Goal: Task Accomplishment & Management: Use online tool/utility

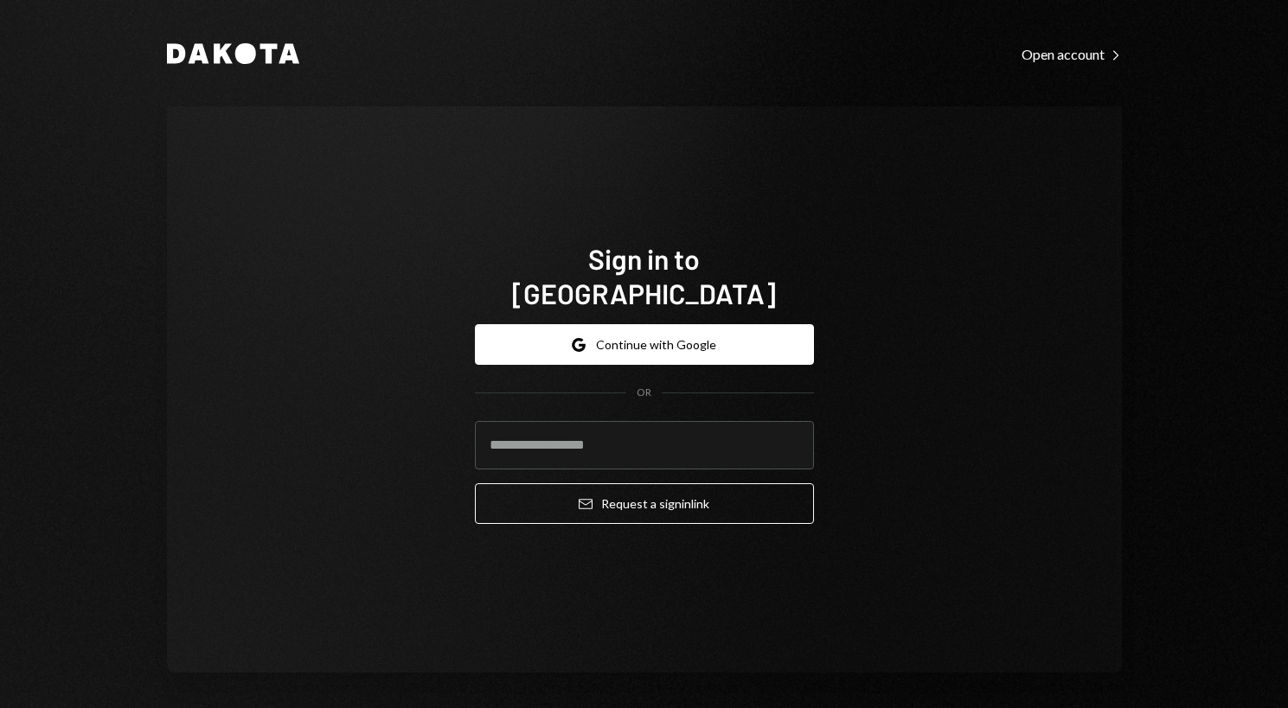
type input "**********"
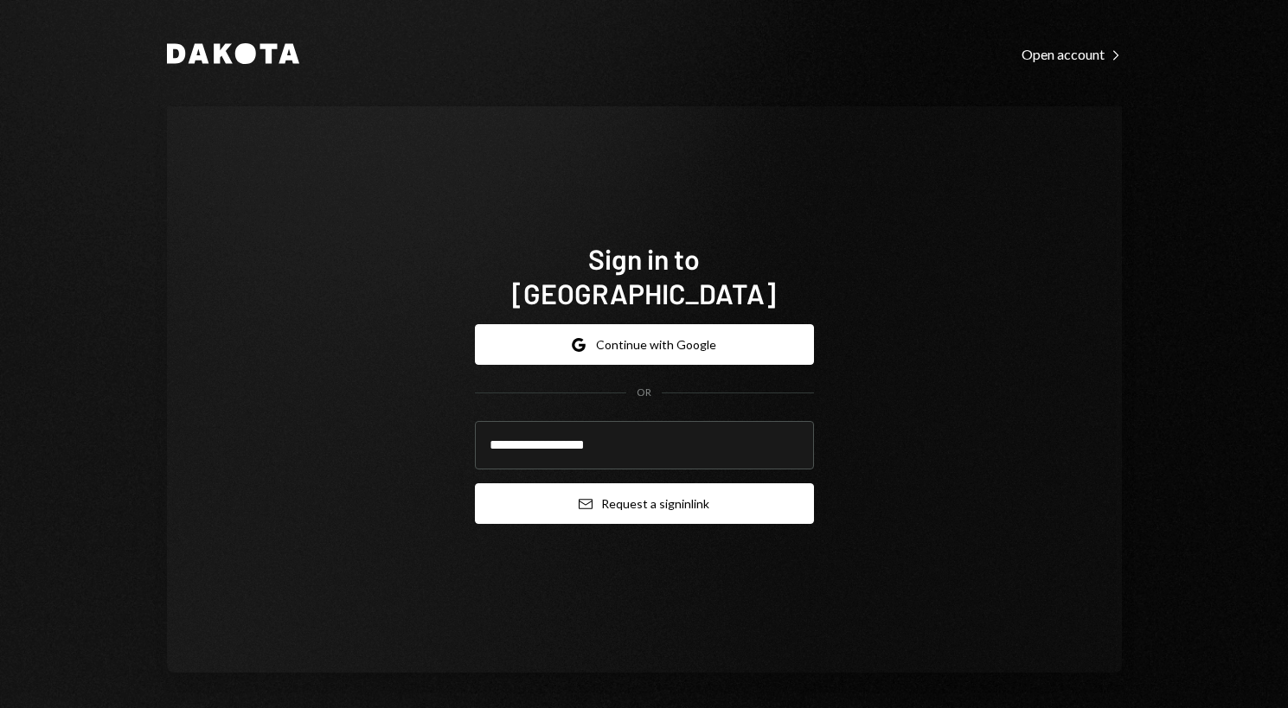
click at [605, 487] on button "Email Request a sign in link" at bounding box center [644, 503] width 339 height 41
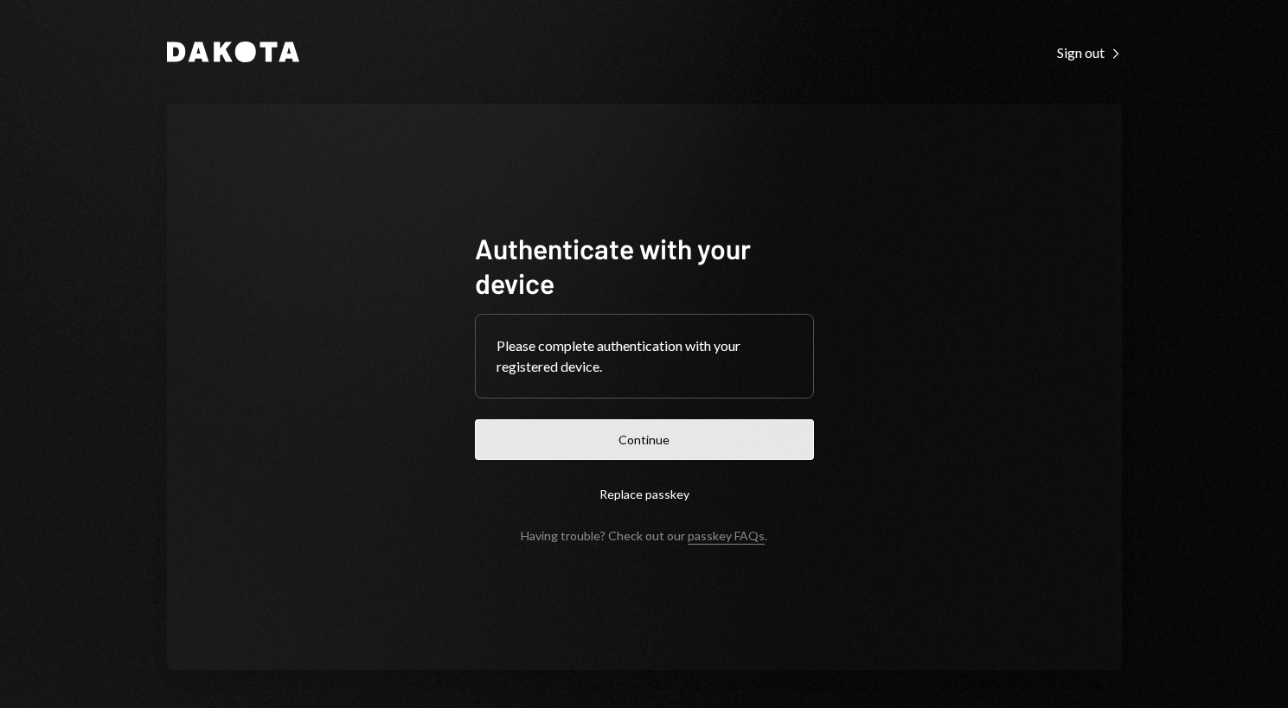
click at [621, 451] on button "Continue" at bounding box center [644, 439] width 339 height 41
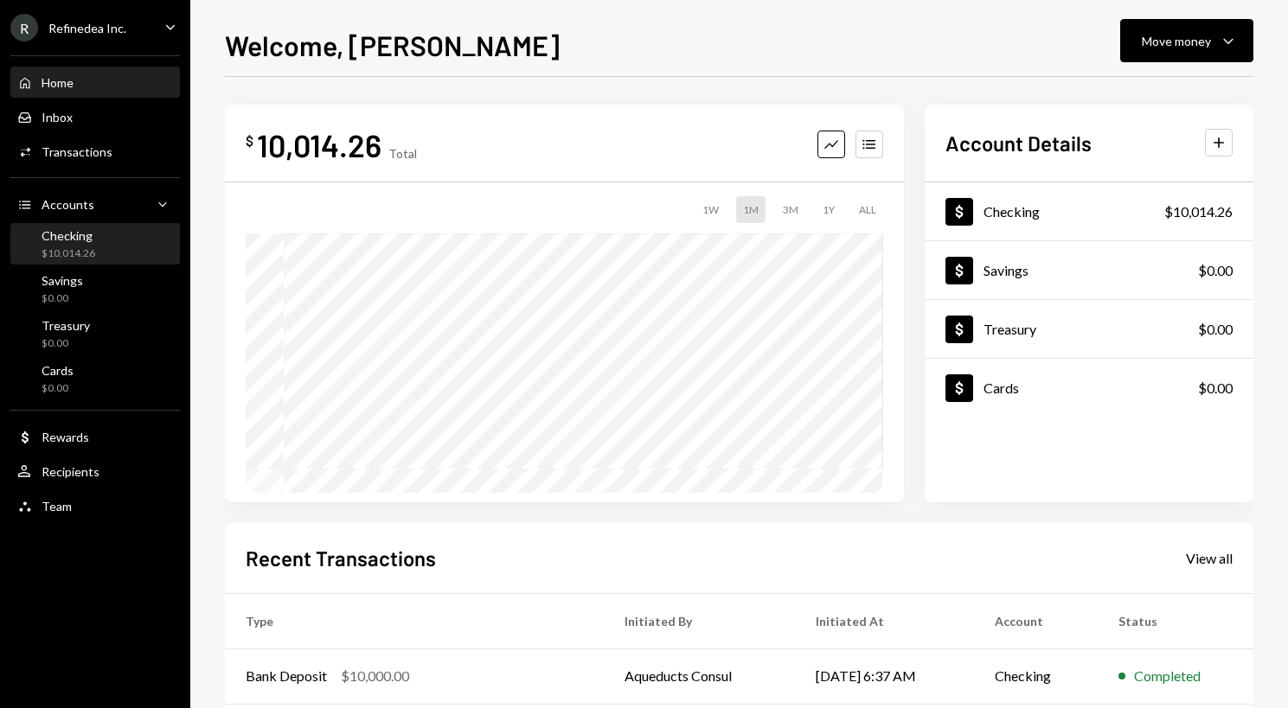
click at [124, 259] on div "Checking $10,014.26" at bounding box center [95, 244] width 156 height 33
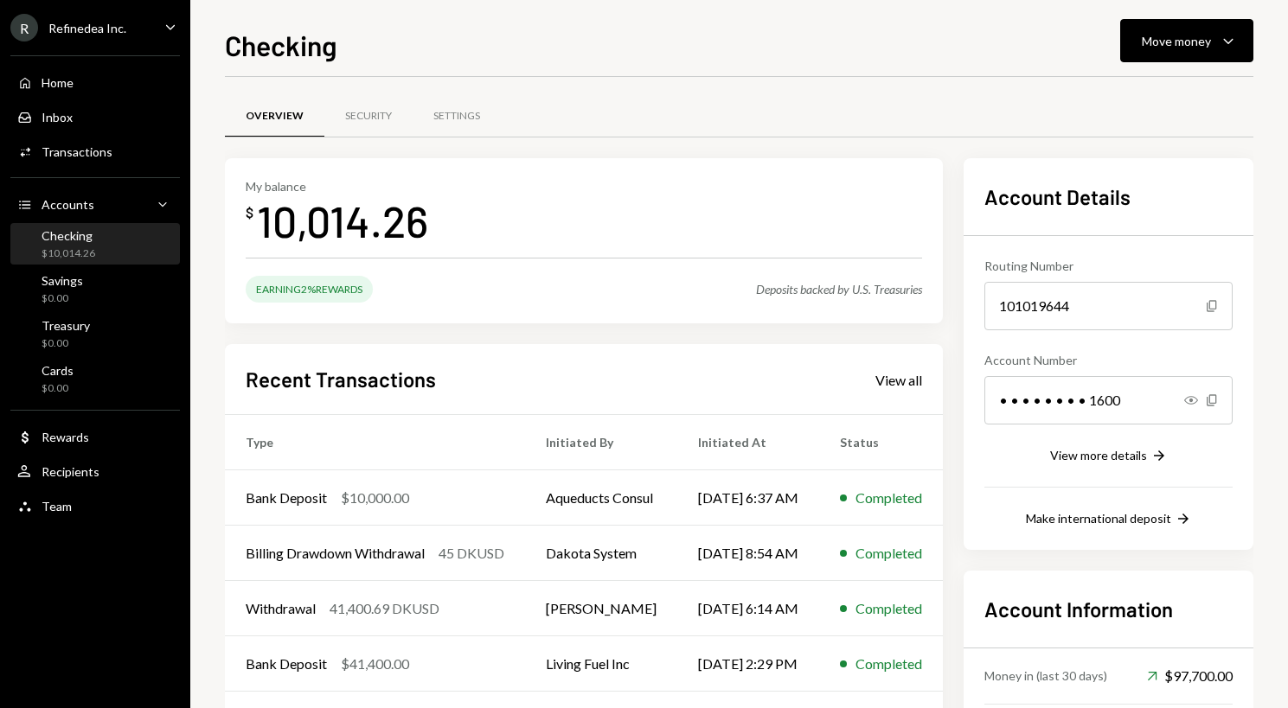
click at [98, 22] on div "Refinedea Inc." at bounding box center [87, 28] width 78 height 15
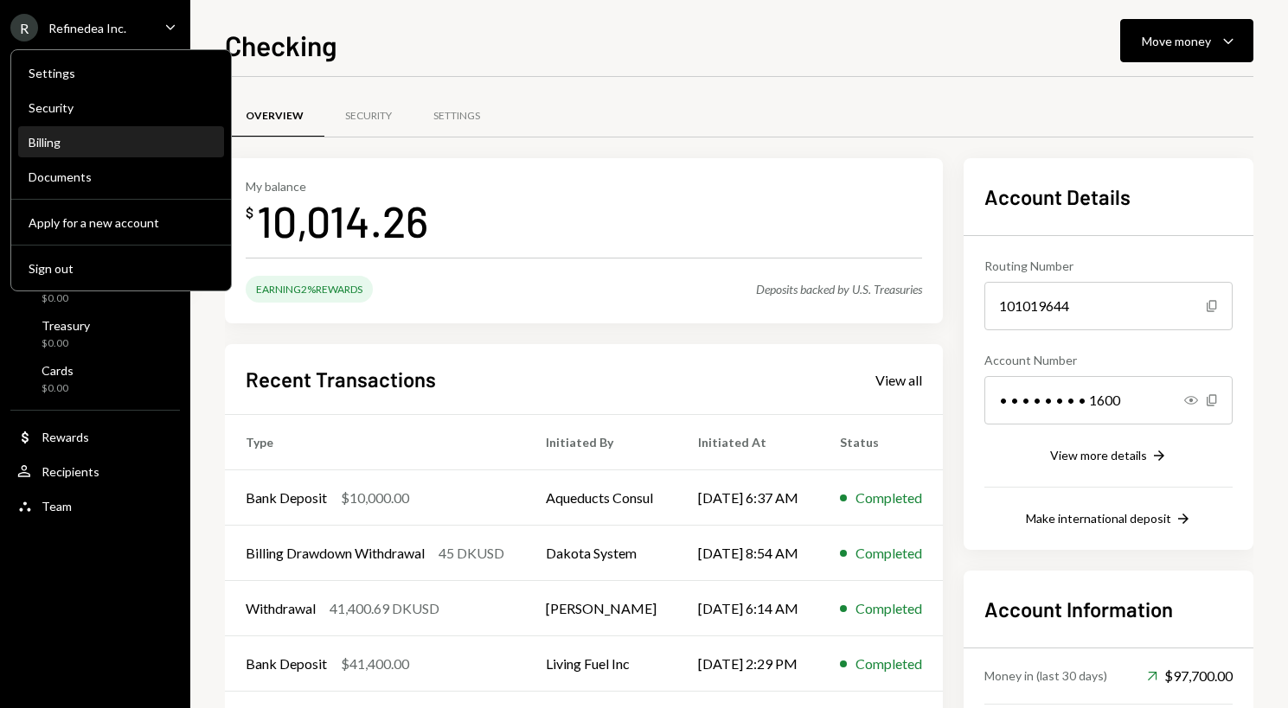
click at [95, 144] on div "Billing" at bounding box center [121, 142] width 185 height 15
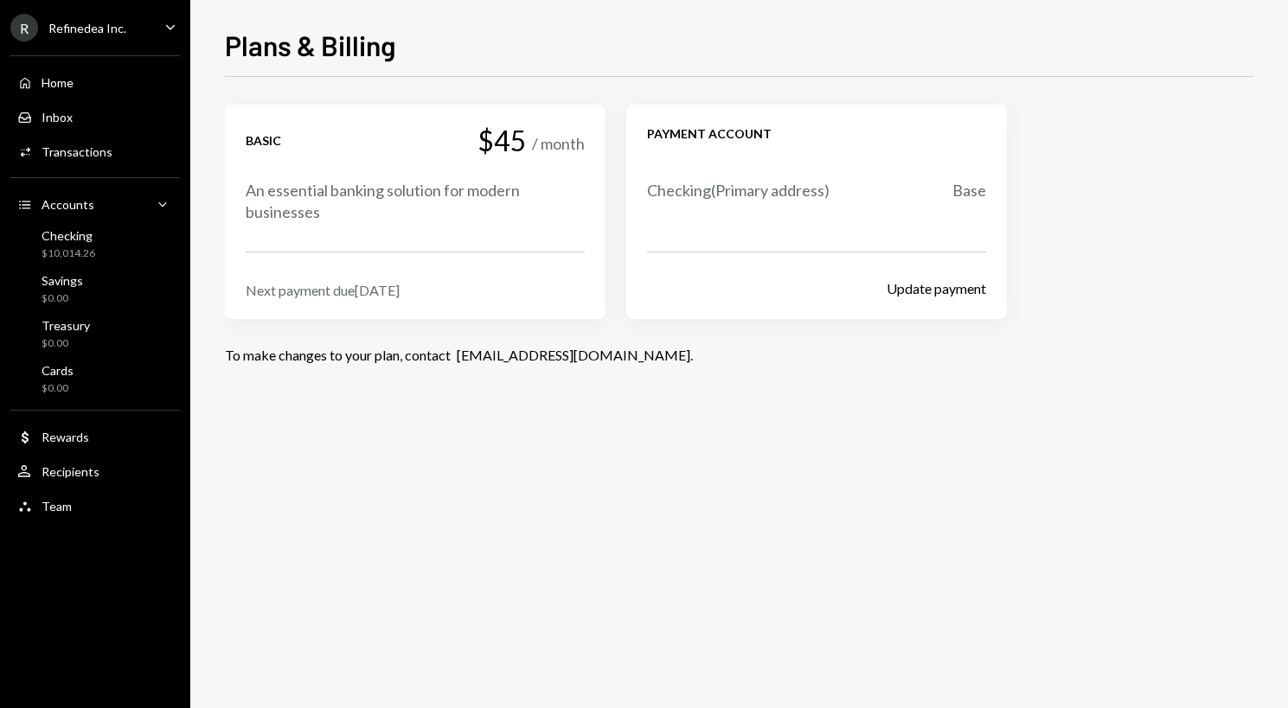
click at [327, 295] on div "Next payment due [DATE]" at bounding box center [415, 290] width 339 height 16
copy div "Next payment due [DATE]"
click at [114, 76] on div "Home Home" at bounding box center [95, 83] width 156 height 16
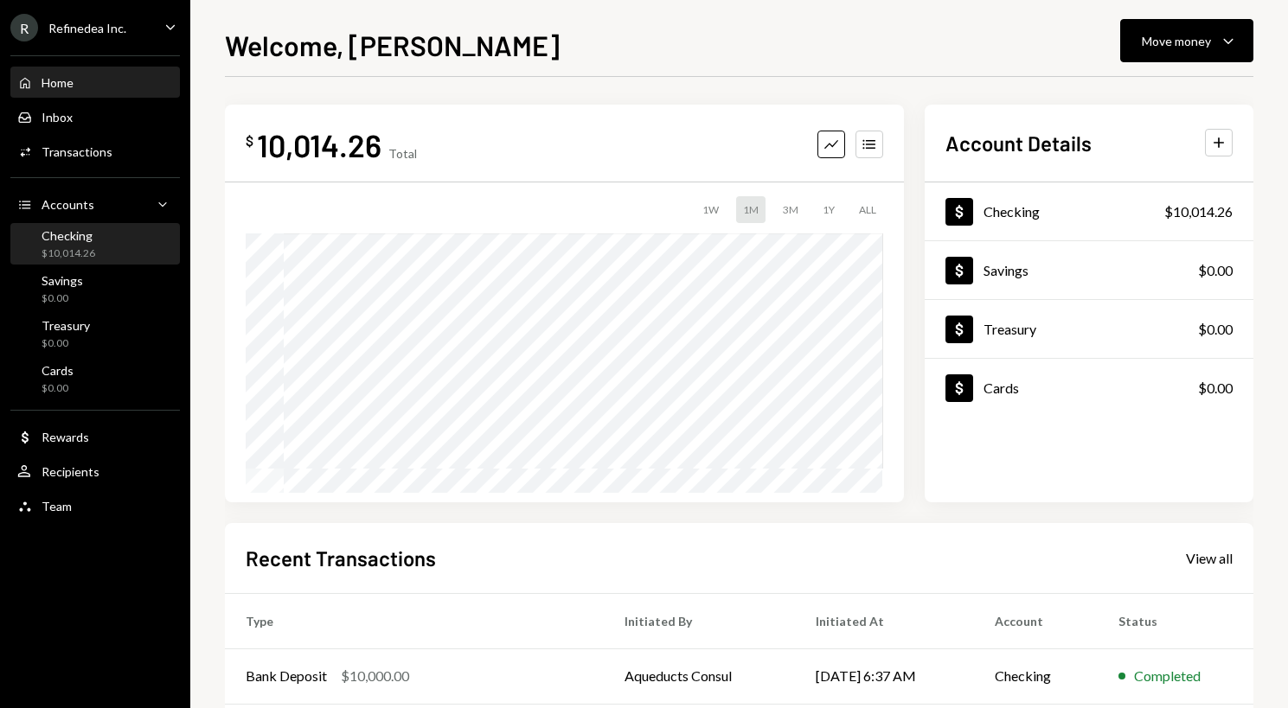
click at [118, 251] on div "Checking $10,014.26" at bounding box center [95, 244] width 156 height 33
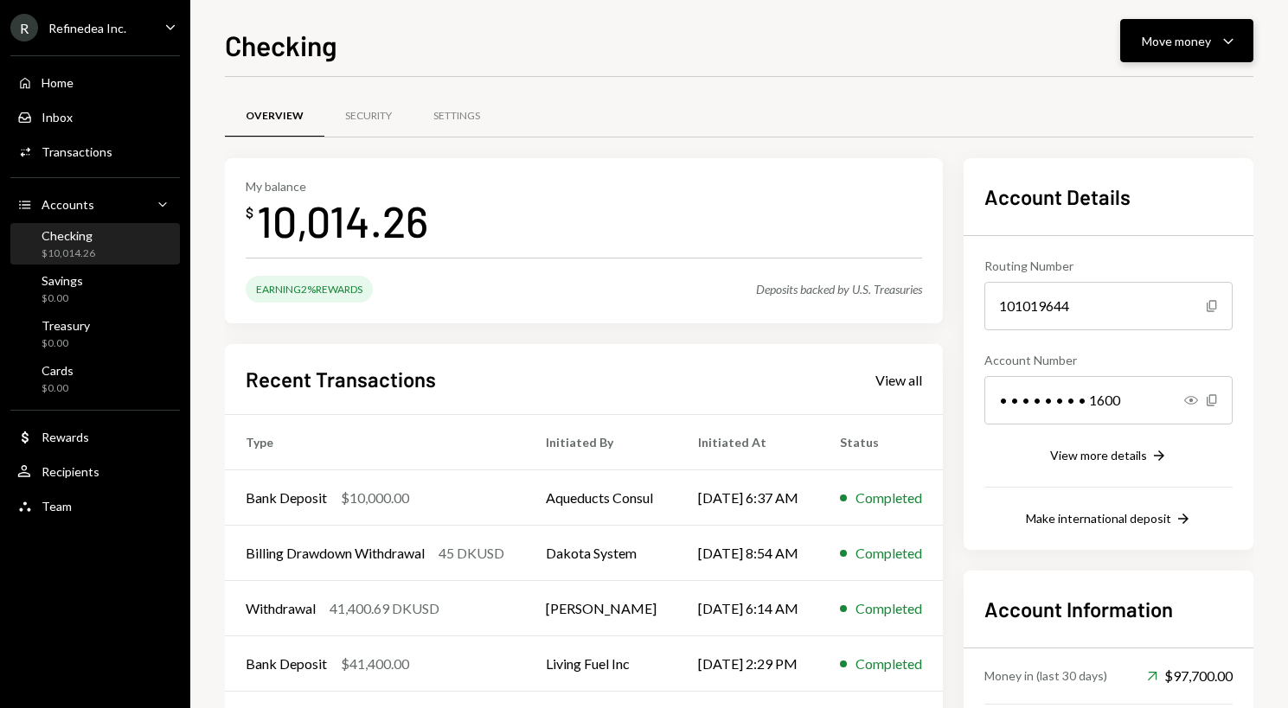
click at [1155, 45] on div "Move money" at bounding box center [1176, 41] width 69 height 18
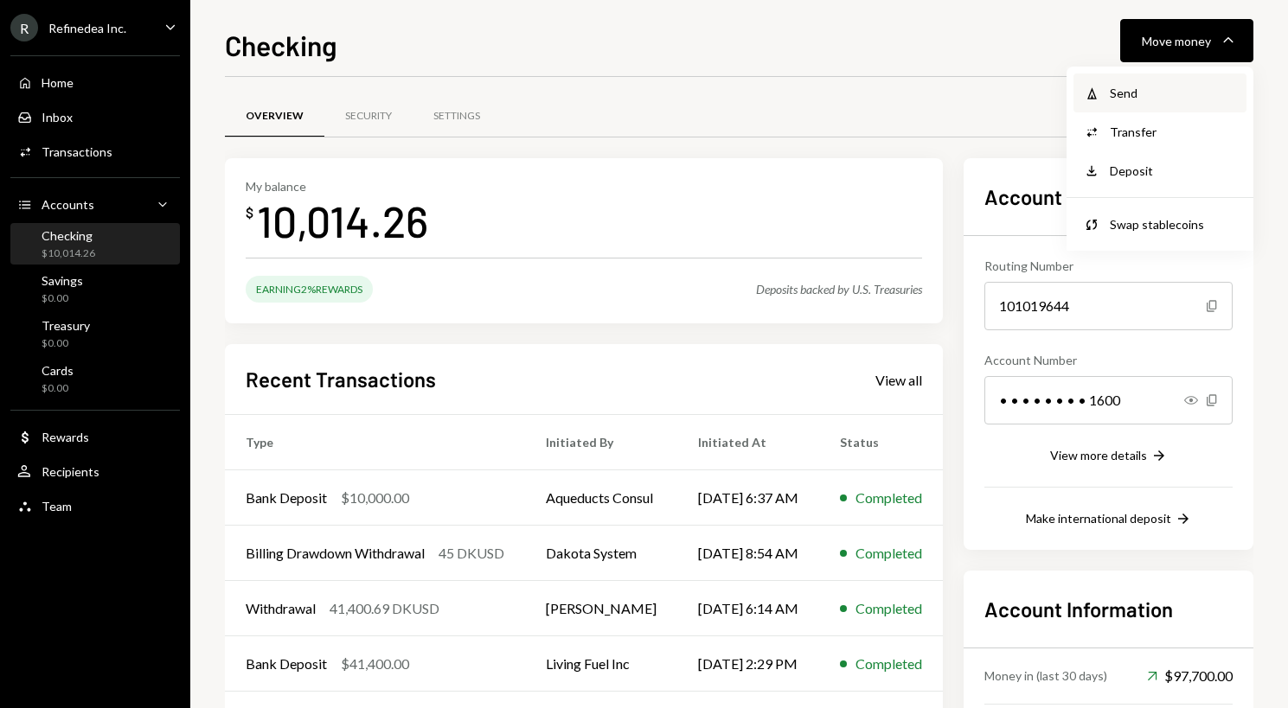
click at [1149, 94] on div "Send" at bounding box center [1173, 93] width 126 height 18
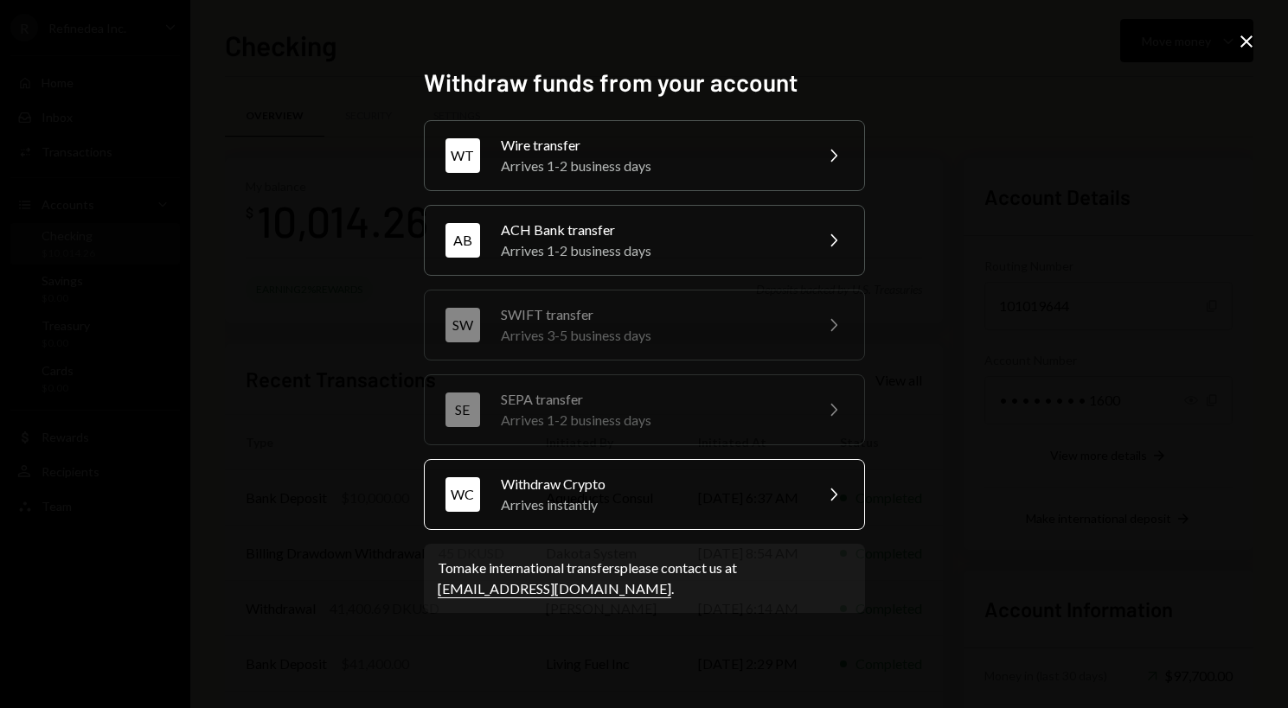
click at [758, 501] on div "Arrives instantly" at bounding box center [651, 505] width 301 height 21
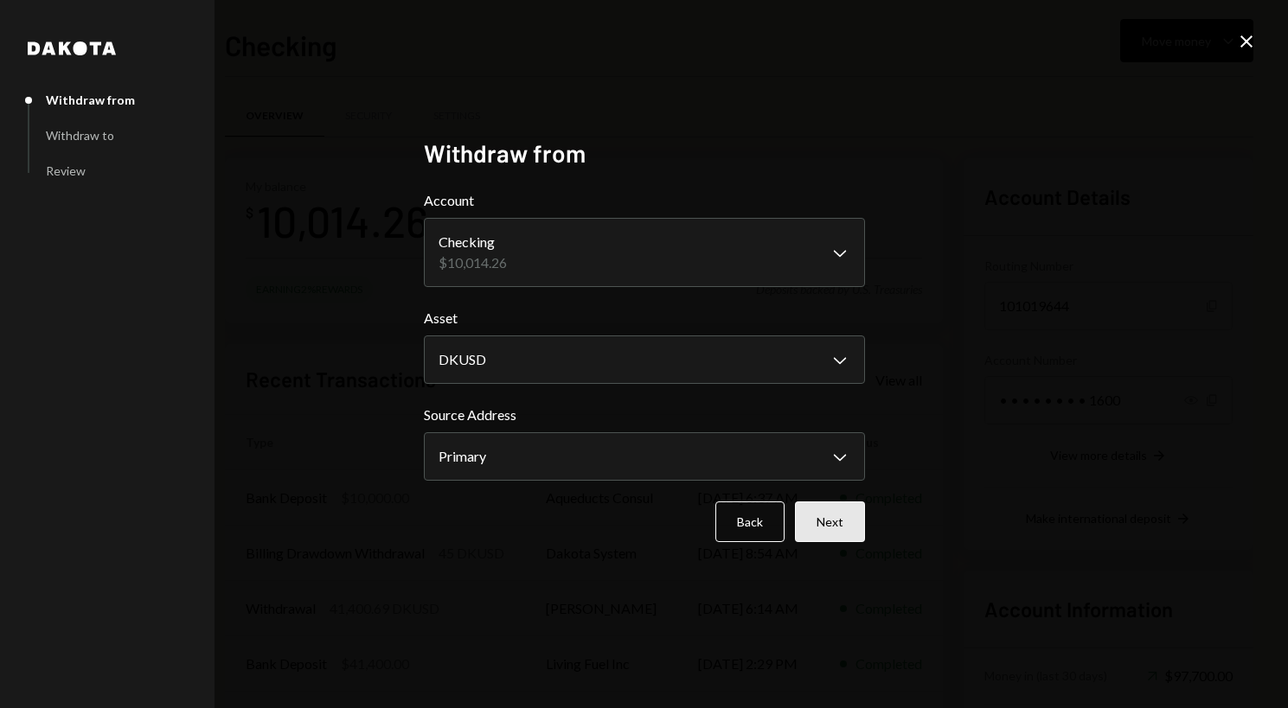
click at [831, 511] on button "Next" at bounding box center [830, 522] width 70 height 41
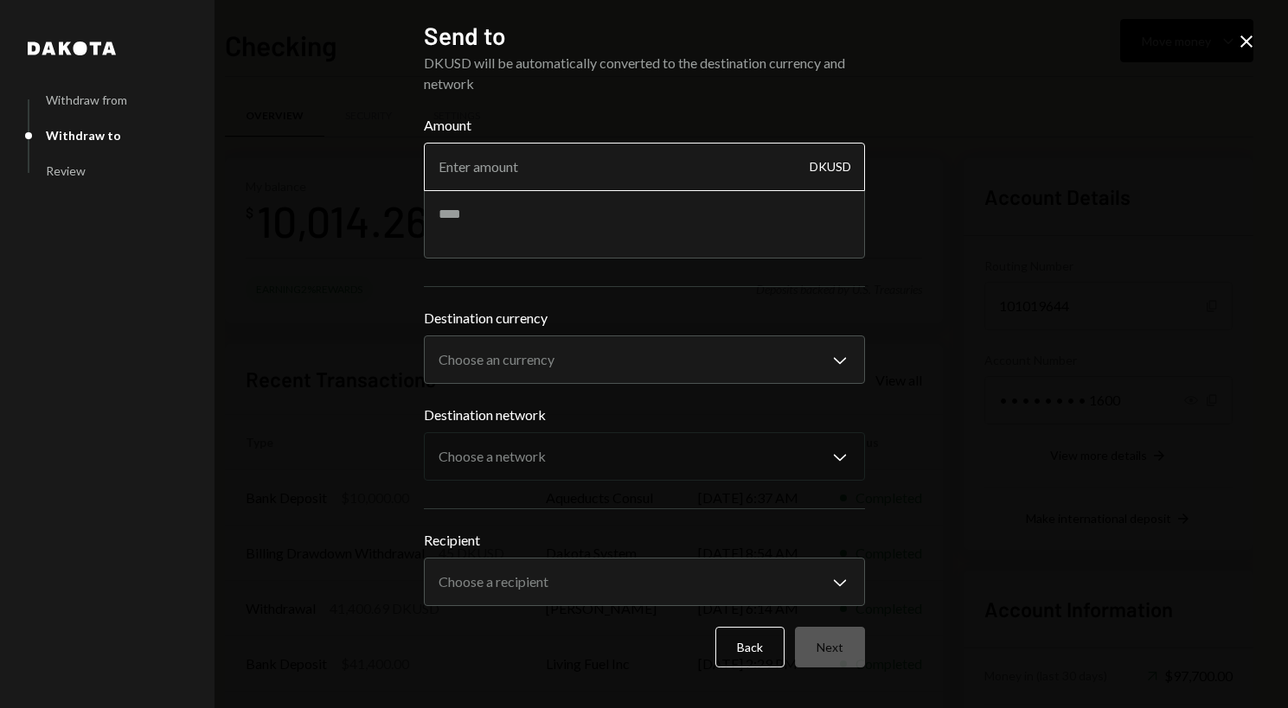
click at [583, 159] on input "Amount" at bounding box center [644, 167] width 441 height 48
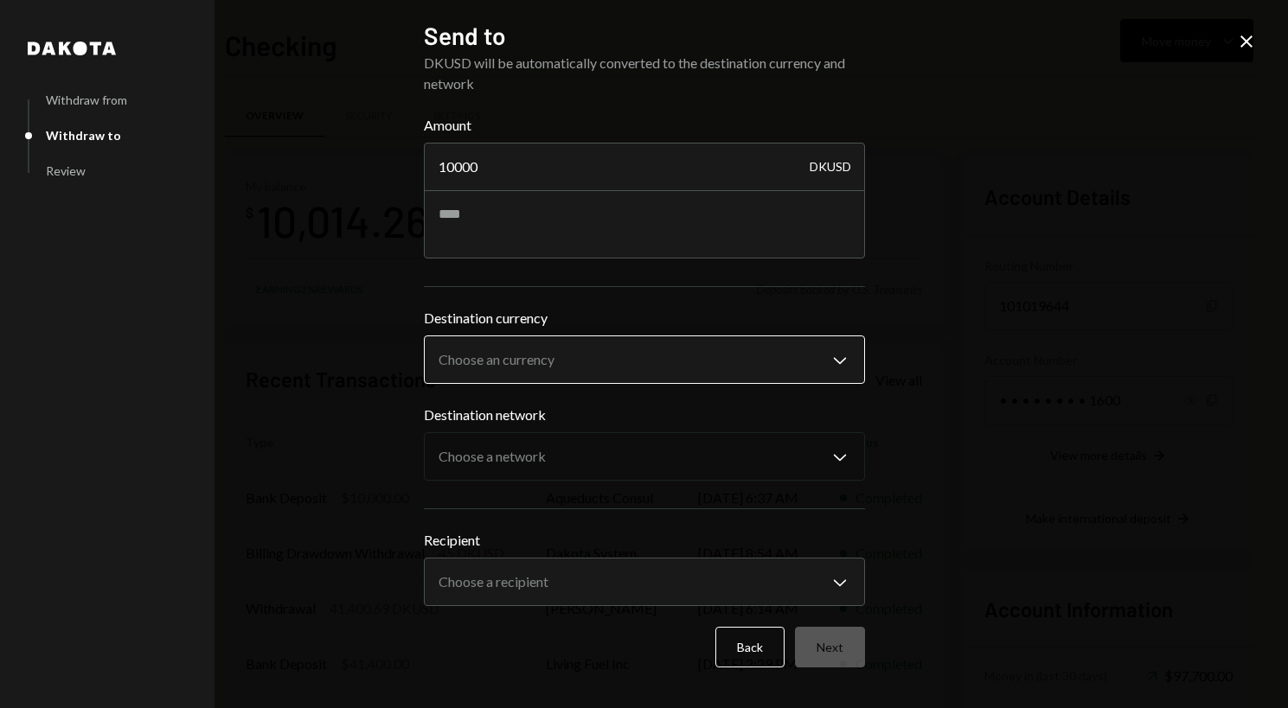
type input "10000"
click at [648, 373] on body "R Refinedea Inc. Caret Down Home Home Inbox Inbox Activities Transactions Accou…" at bounding box center [644, 354] width 1288 height 708
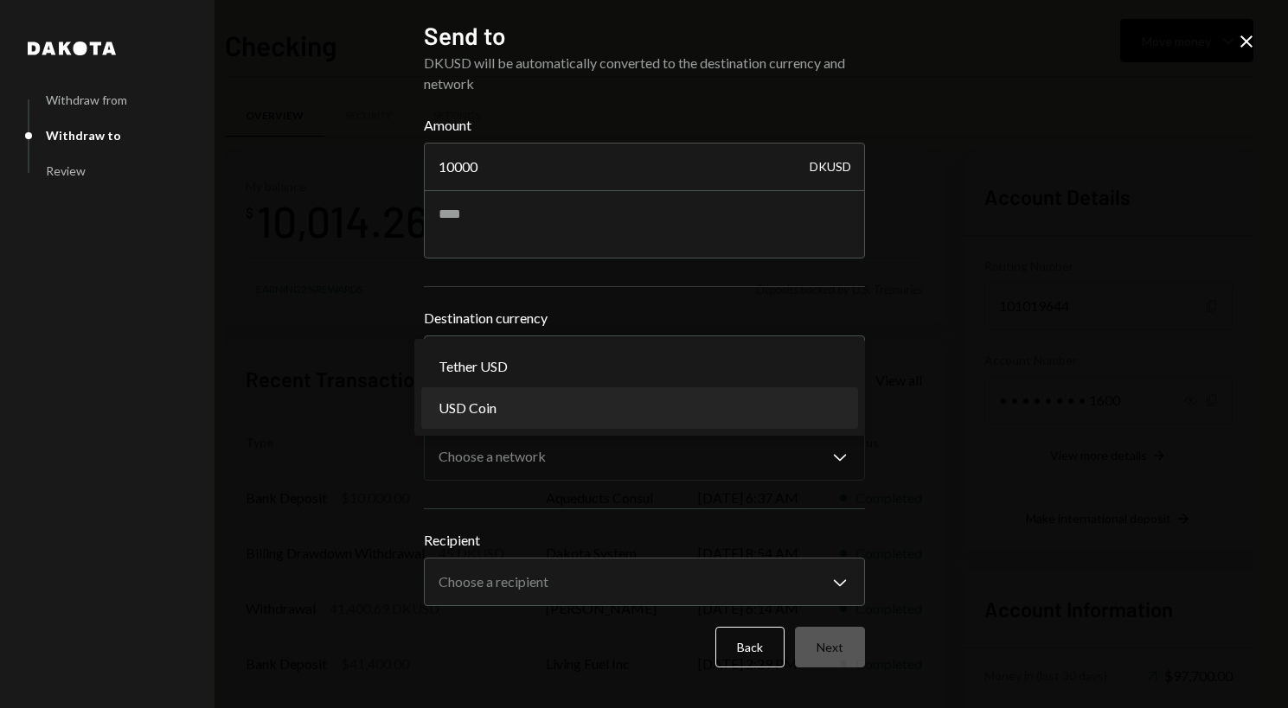
select select "****"
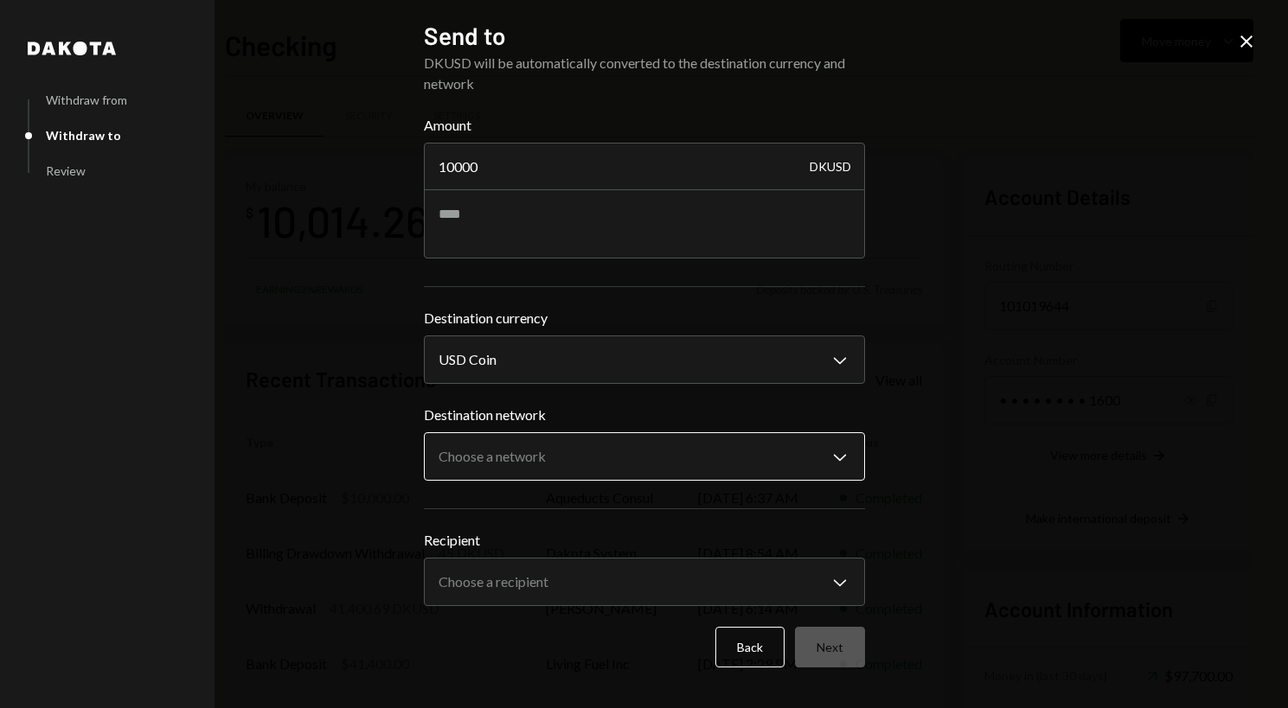
click at [571, 461] on body "R Refinedea Inc. Caret Down Home Home Inbox Inbox Activities Transactions Accou…" at bounding box center [644, 354] width 1288 height 708
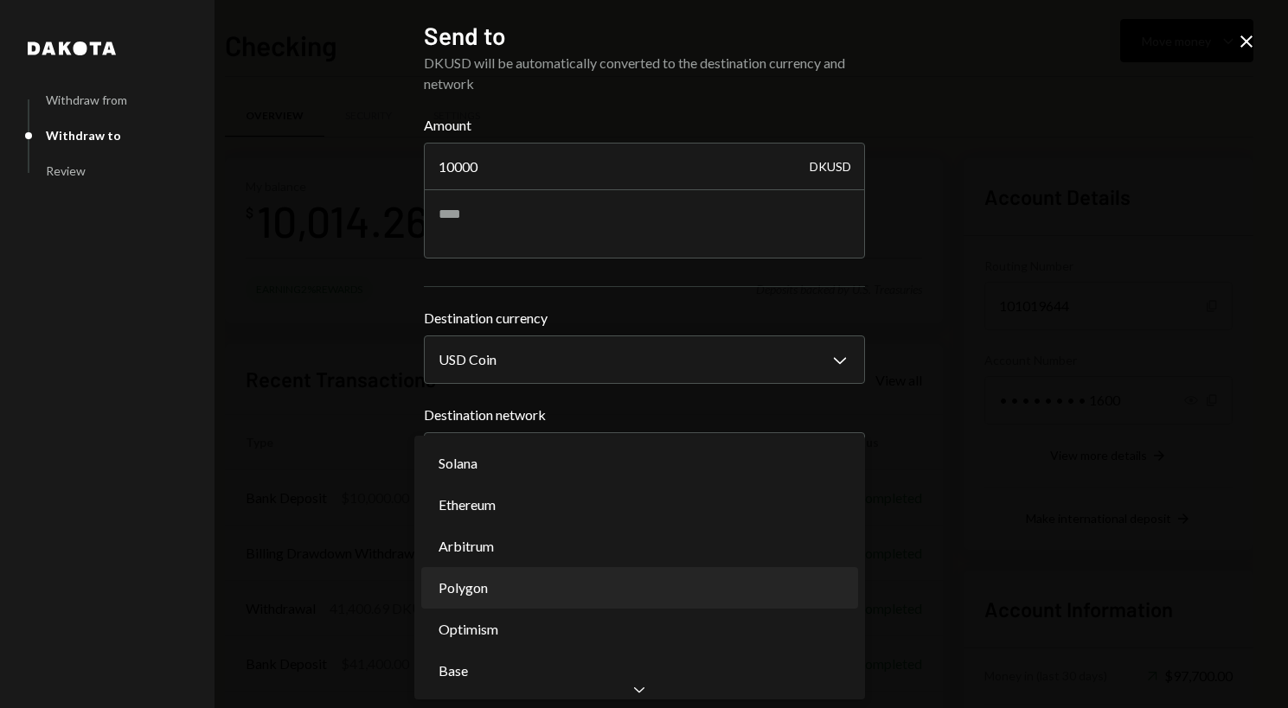
select select "**********"
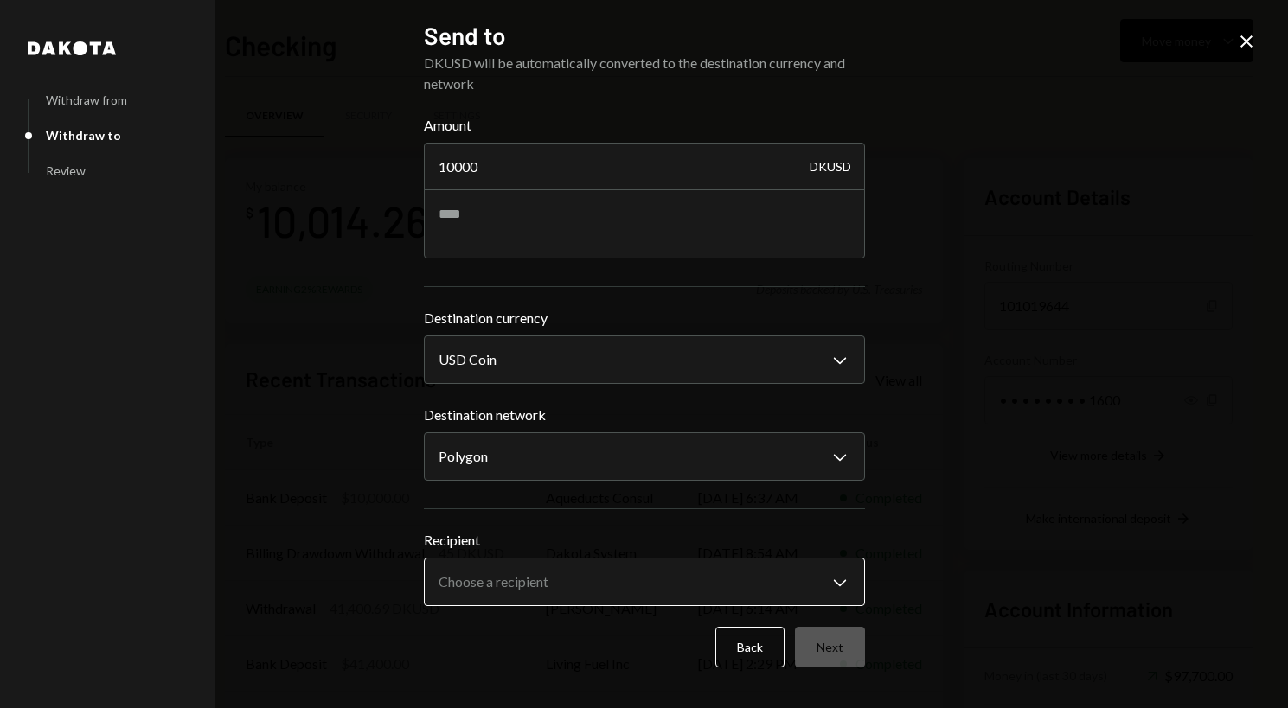
click at [550, 602] on body "R Refinedea Inc. Caret Down Home Home Inbox Inbox Activities Transactions Accou…" at bounding box center [644, 354] width 1288 height 708
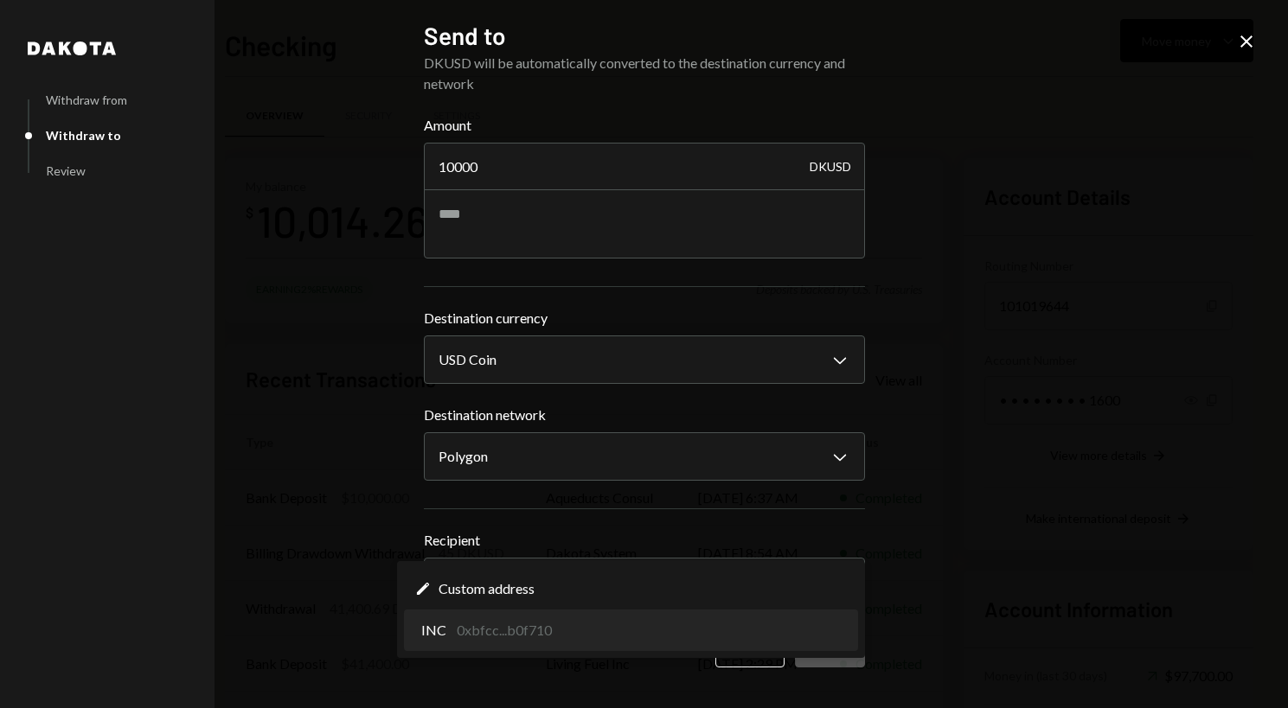
select select "**********"
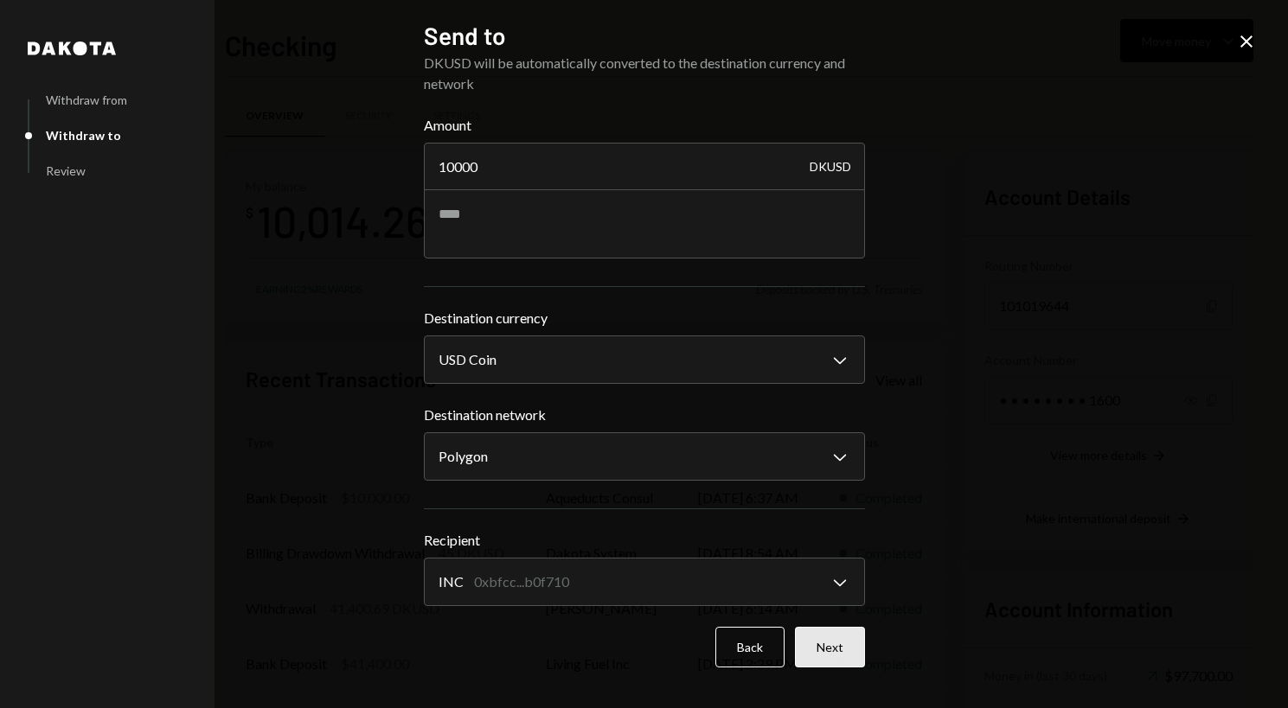
click at [832, 642] on button "Next" at bounding box center [830, 647] width 70 height 41
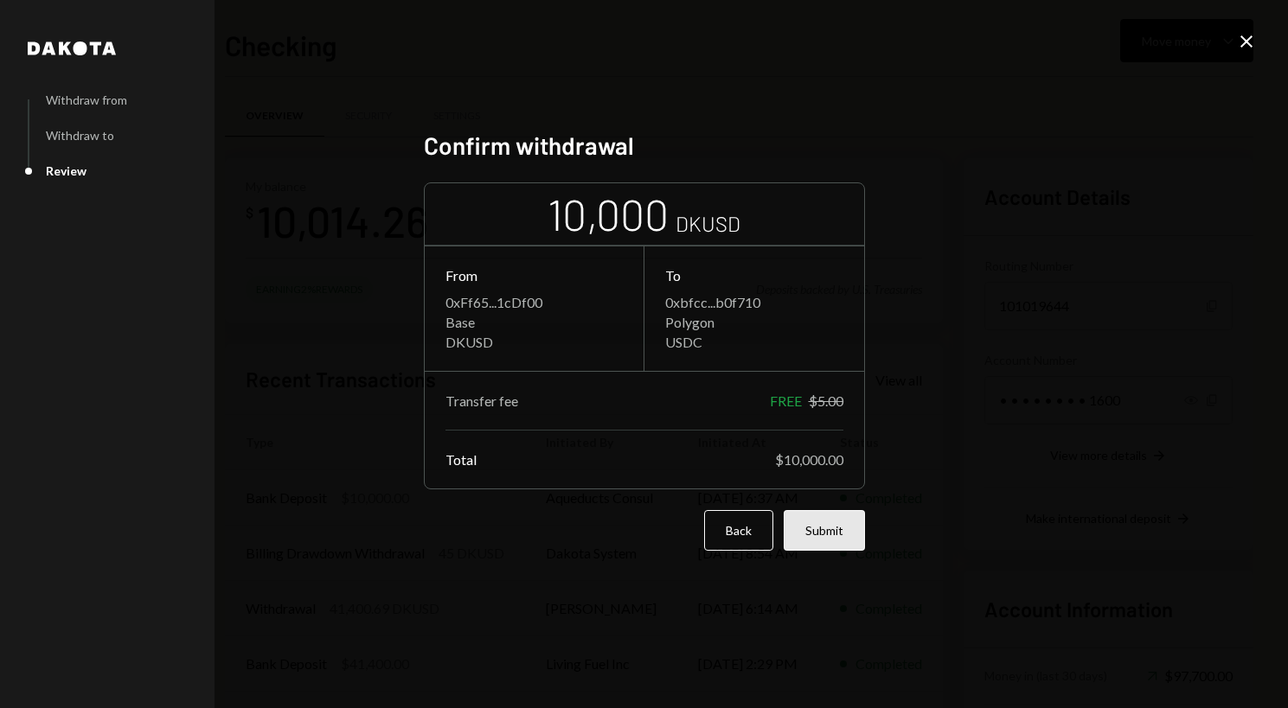
click at [838, 517] on button "Submit" at bounding box center [824, 530] width 81 height 41
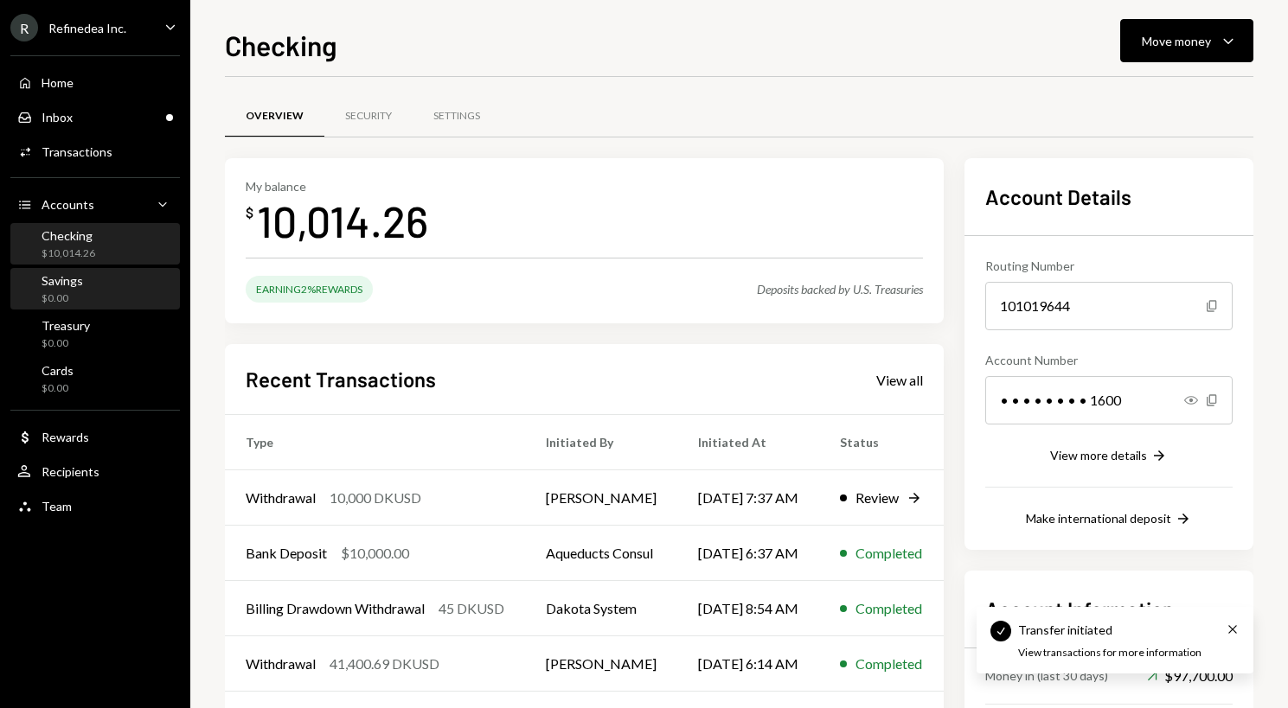
click at [151, 290] on div "Savings $0.00" at bounding box center [95, 289] width 156 height 33
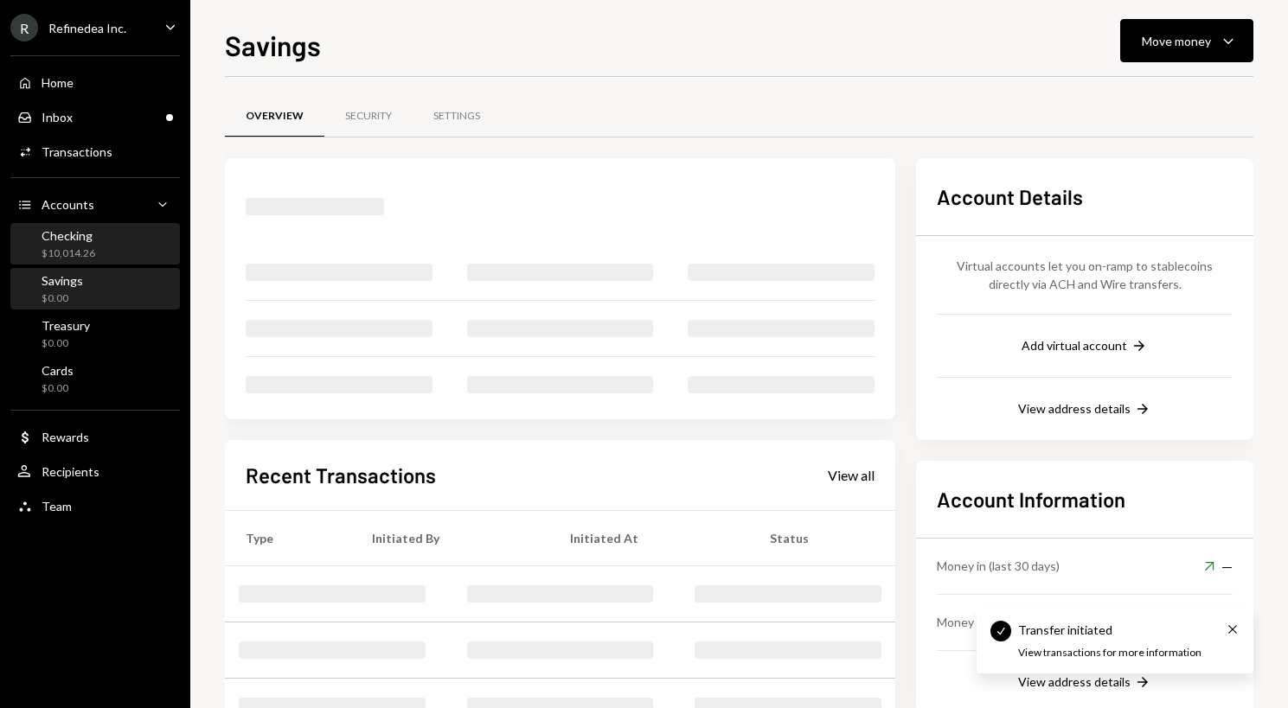
click at [138, 252] on div "Checking $10,014.26" at bounding box center [95, 244] width 156 height 33
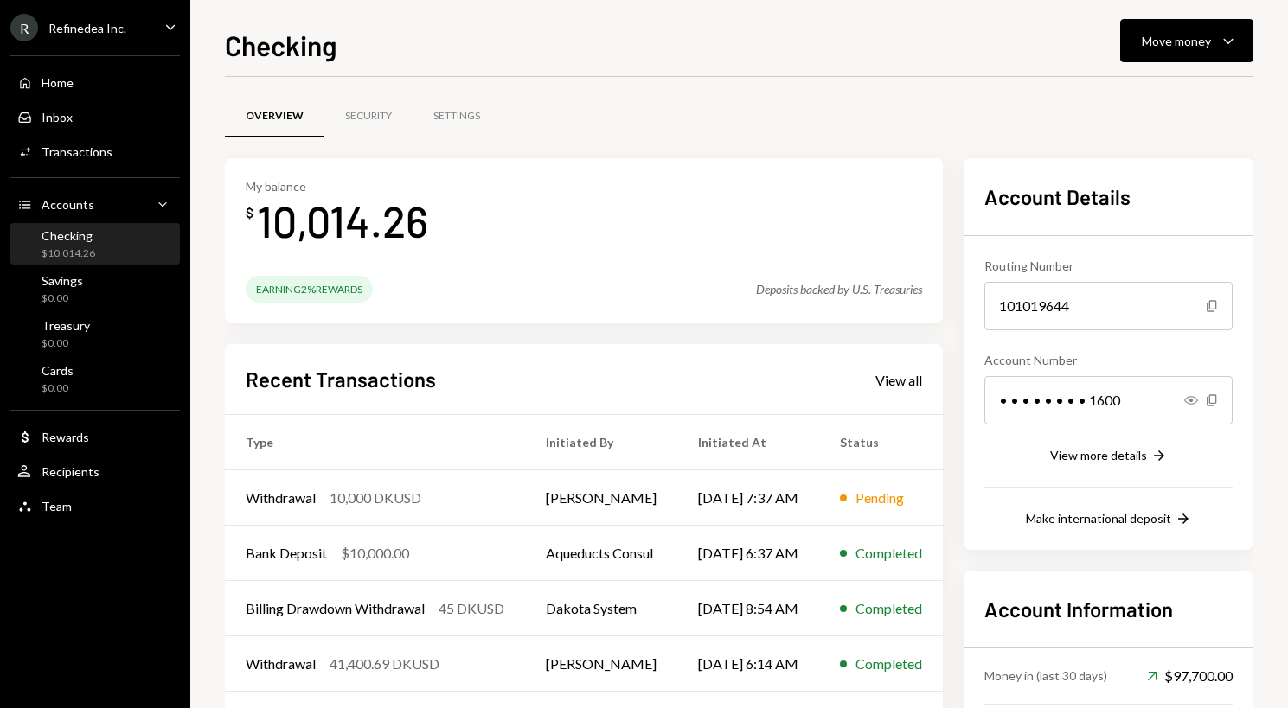
click at [462, 333] on div "My balance $ 10,014.26 Earning 2% Rewards Deposits backed by U.S. Treasuries Re…" at bounding box center [584, 490] width 718 height 665
click at [87, 298] on div "Savings $0.00" at bounding box center [95, 289] width 156 height 33
